Goal: Find specific page/section: Find specific page/section

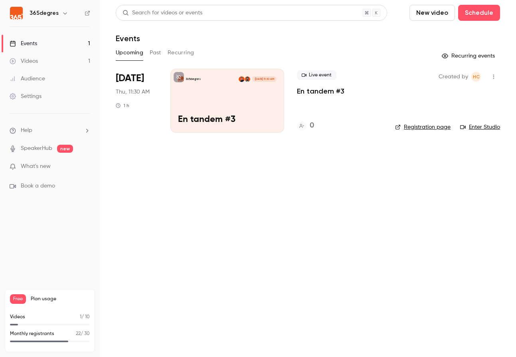
click at [152, 52] on button "Past" at bounding box center [156, 52] width 12 height 13
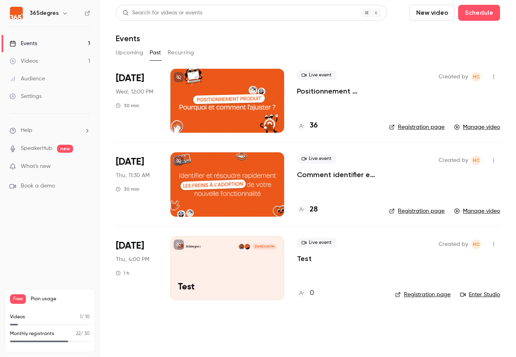
click at [319, 128] on div "36" at bounding box center [336, 125] width 79 height 11
click at [315, 128] on h4 "36" at bounding box center [314, 125] width 8 height 11
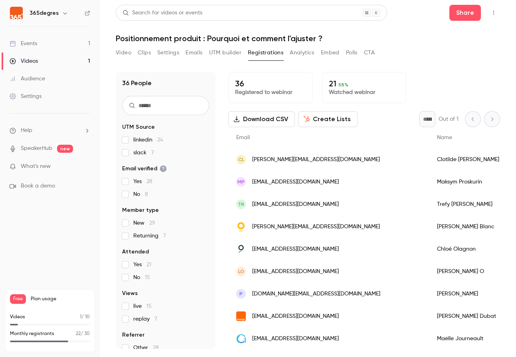
click at [222, 51] on button "UTM builder" at bounding box center [225, 52] width 32 height 13
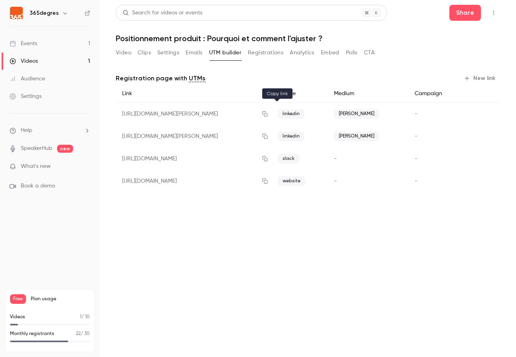
click at [268, 114] on icon "button" at bounding box center [265, 114] width 6 height 6
